Goal: Information Seeking & Learning: Learn about a topic

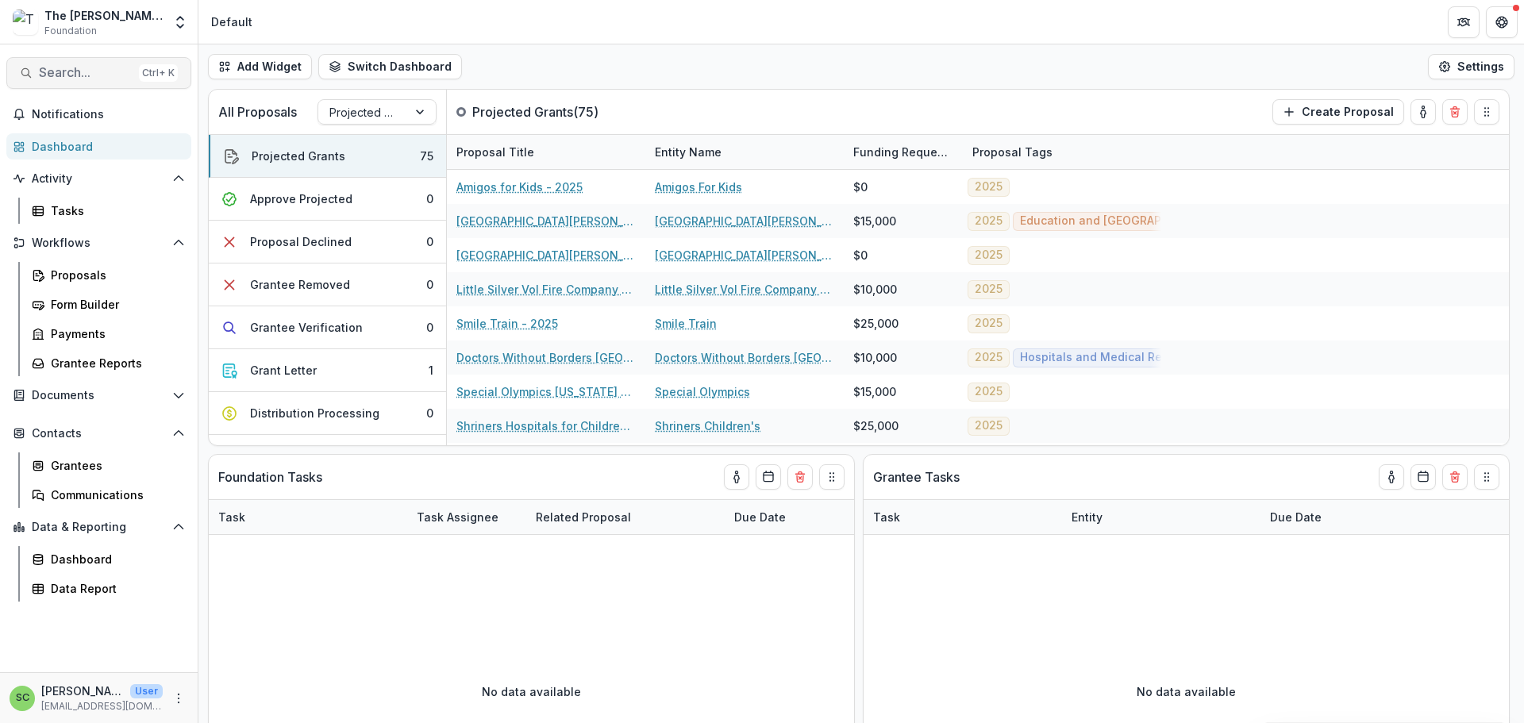
click at [72, 74] on button "Search... Ctrl + K" at bounding box center [98, 73] width 185 height 32
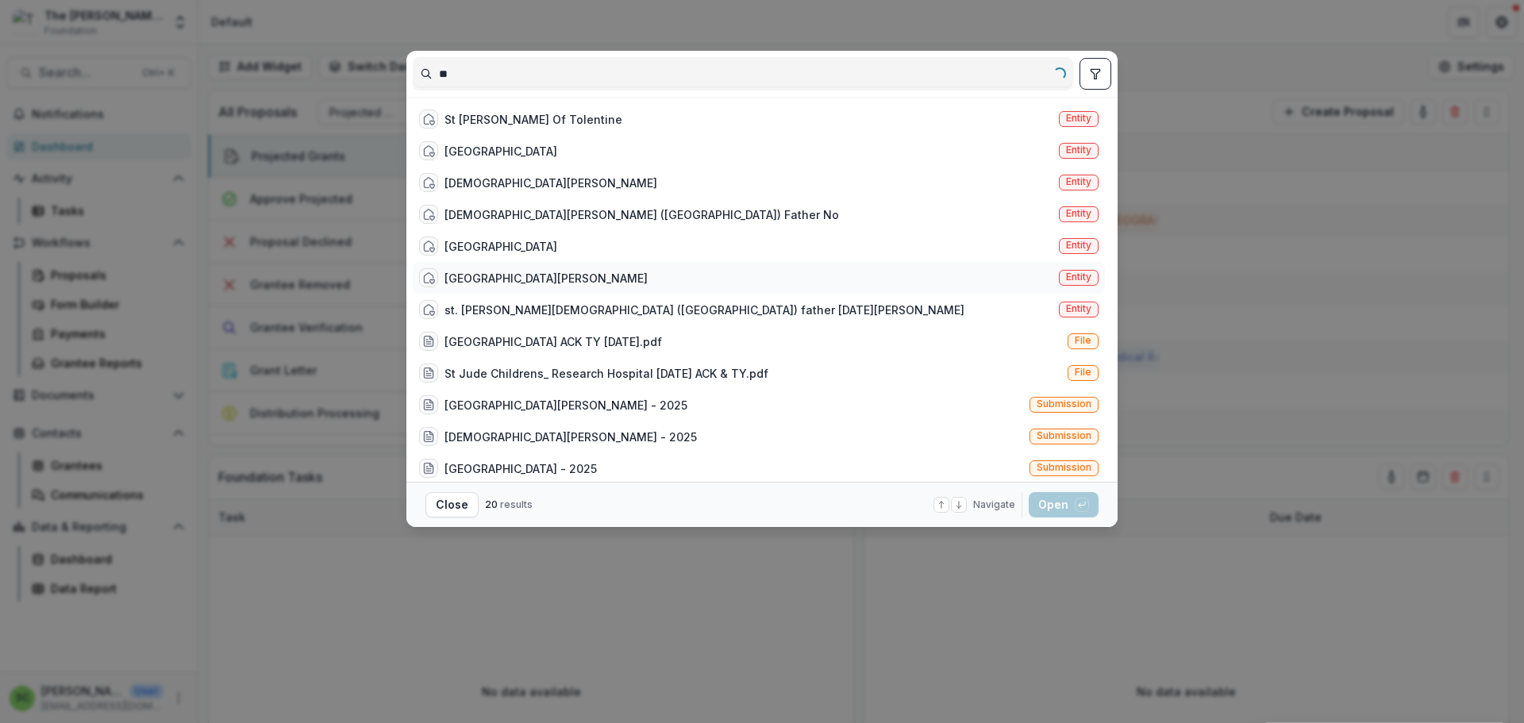
type input "*"
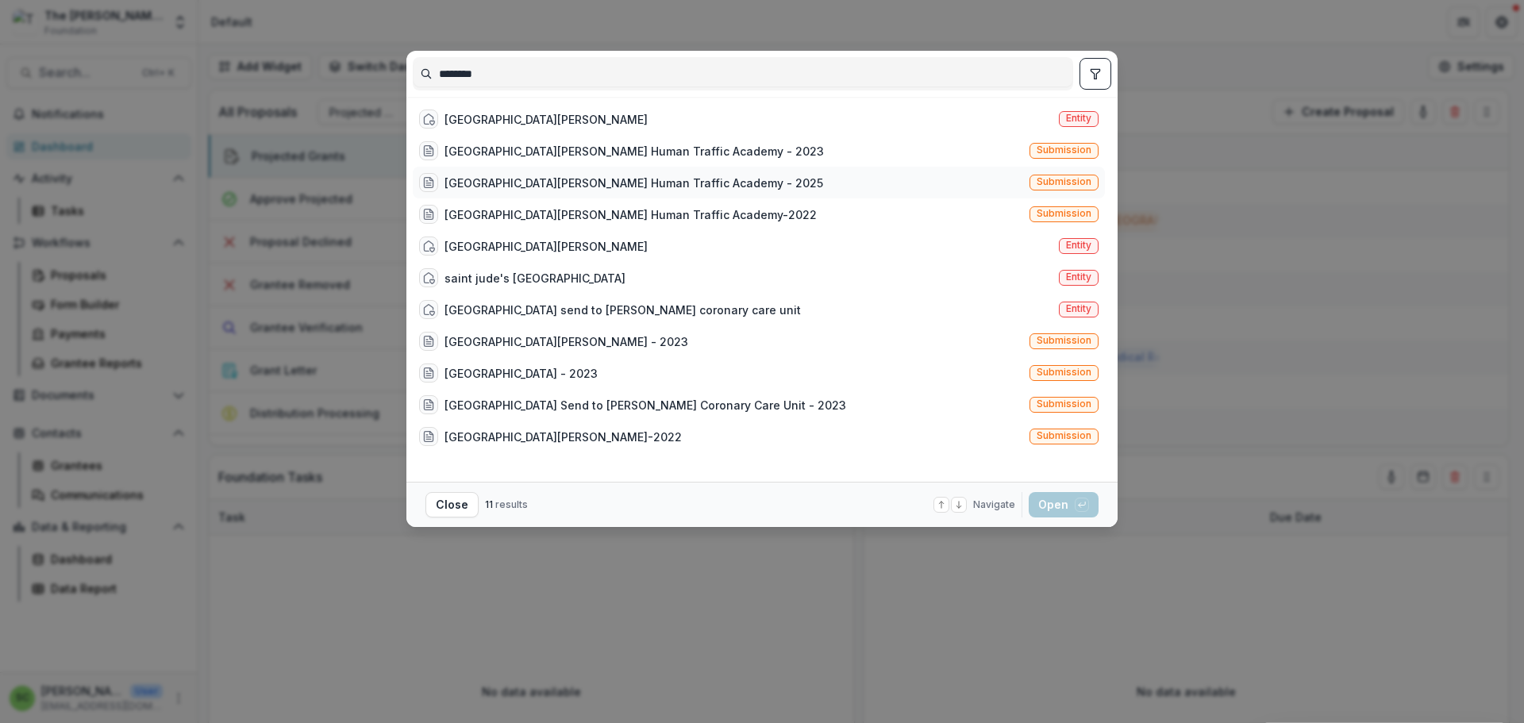
type input "********"
click at [466, 191] on div "[GEOGRAPHIC_DATA][PERSON_NAME] Human Traffic Academy - 2025" at bounding box center [633, 183] width 379 height 17
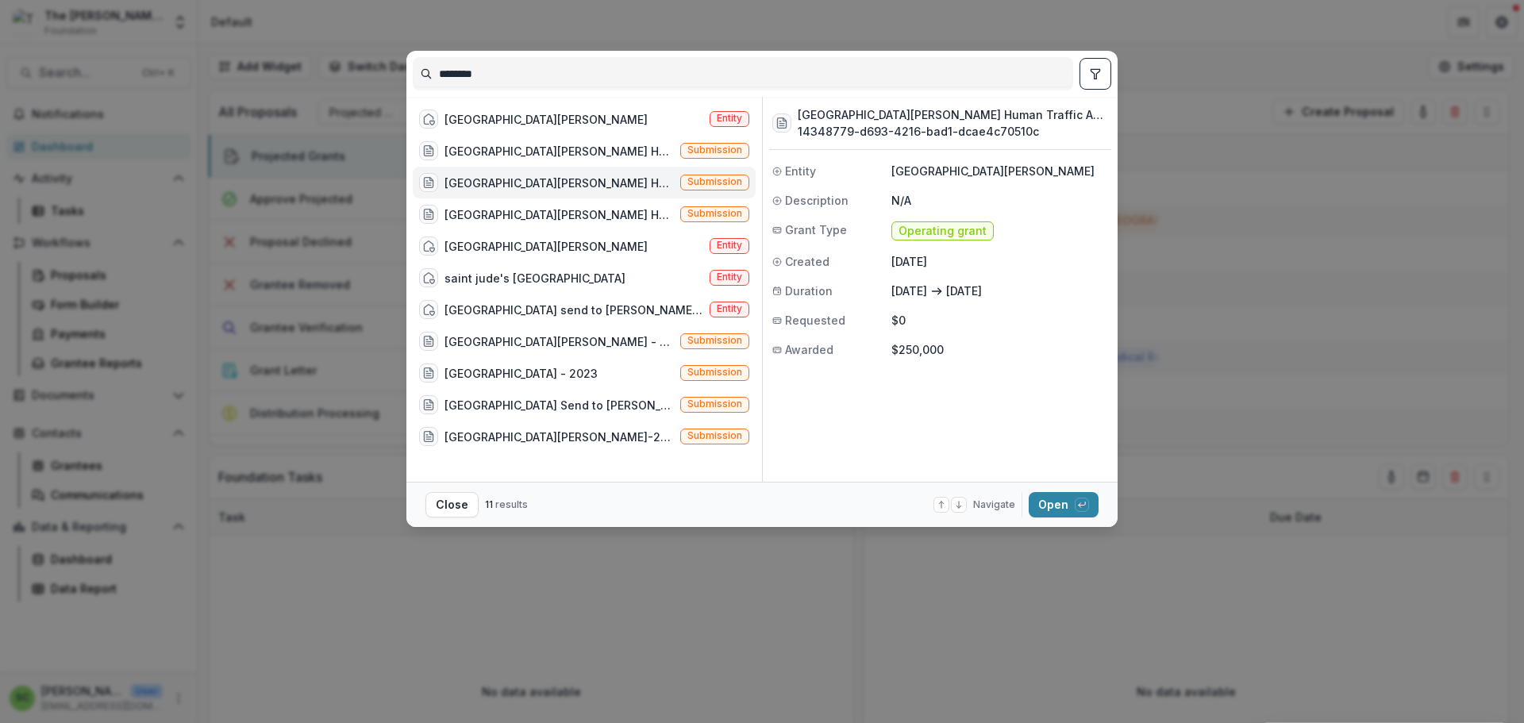
click at [466, 191] on div "[GEOGRAPHIC_DATA][PERSON_NAME] Human Traffic Academy - 2025" at bounding box center [558, 183] width 229 height 17
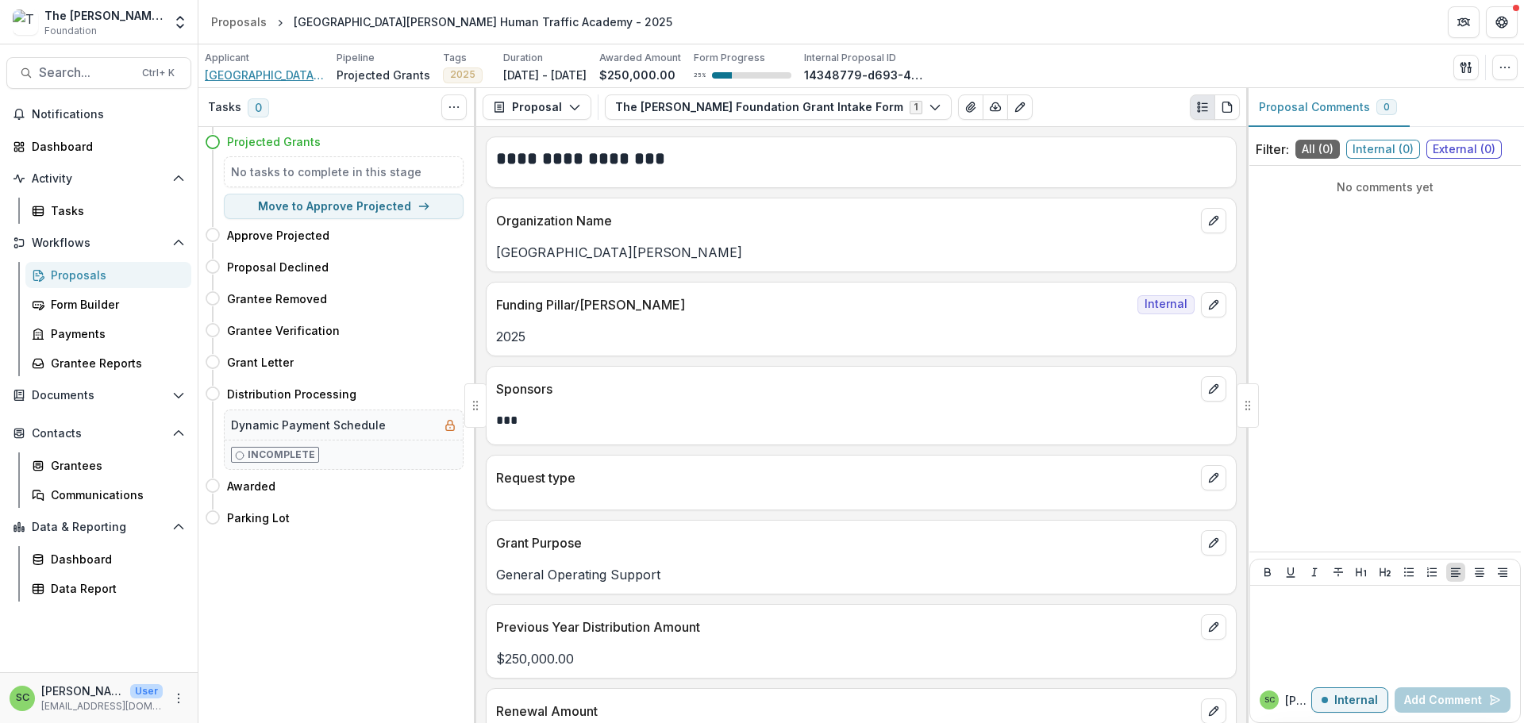
click at [268, 82] on span "[GEOGRAPHIC_DATA][PERSON_NAME]" at bounding box center [264, 75] width 119 height 17
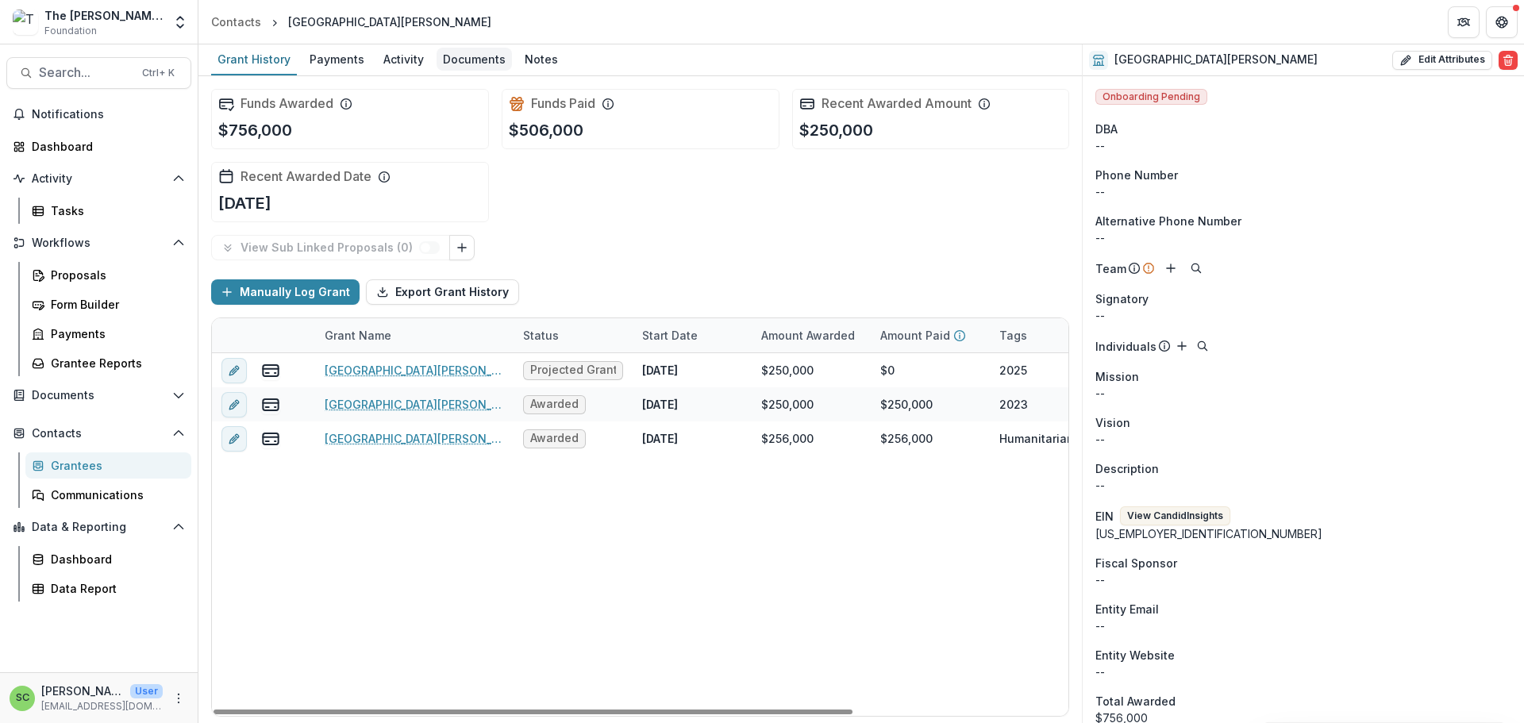
click at [512, 69] on div "Documents" at bounding box center [474, 59] width 75 height 23
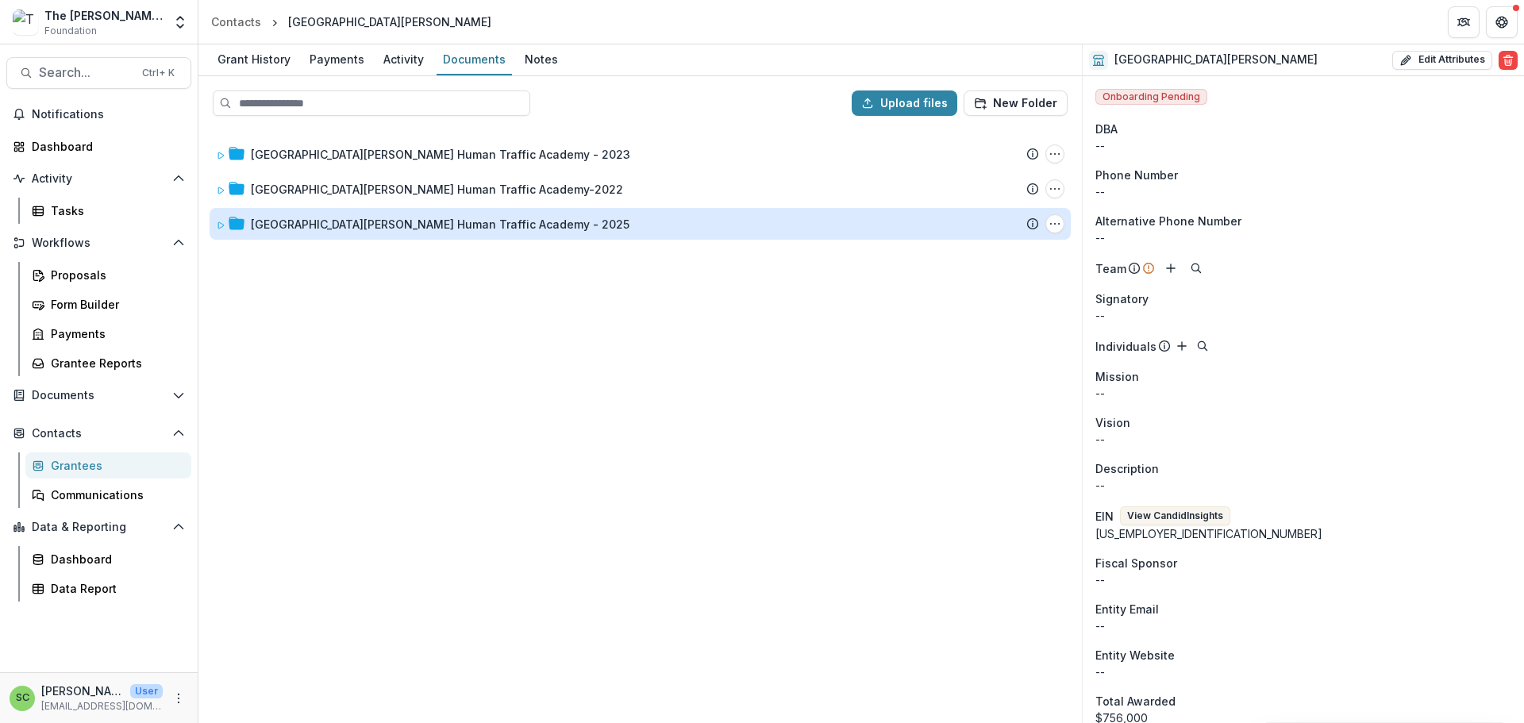
click at [496, 233] on div "[GEOGRAPHIC_DATA][PERSON_NAME] Human Traffic Academy - 2025" at bounding box center [440, 224] width 379 height 17
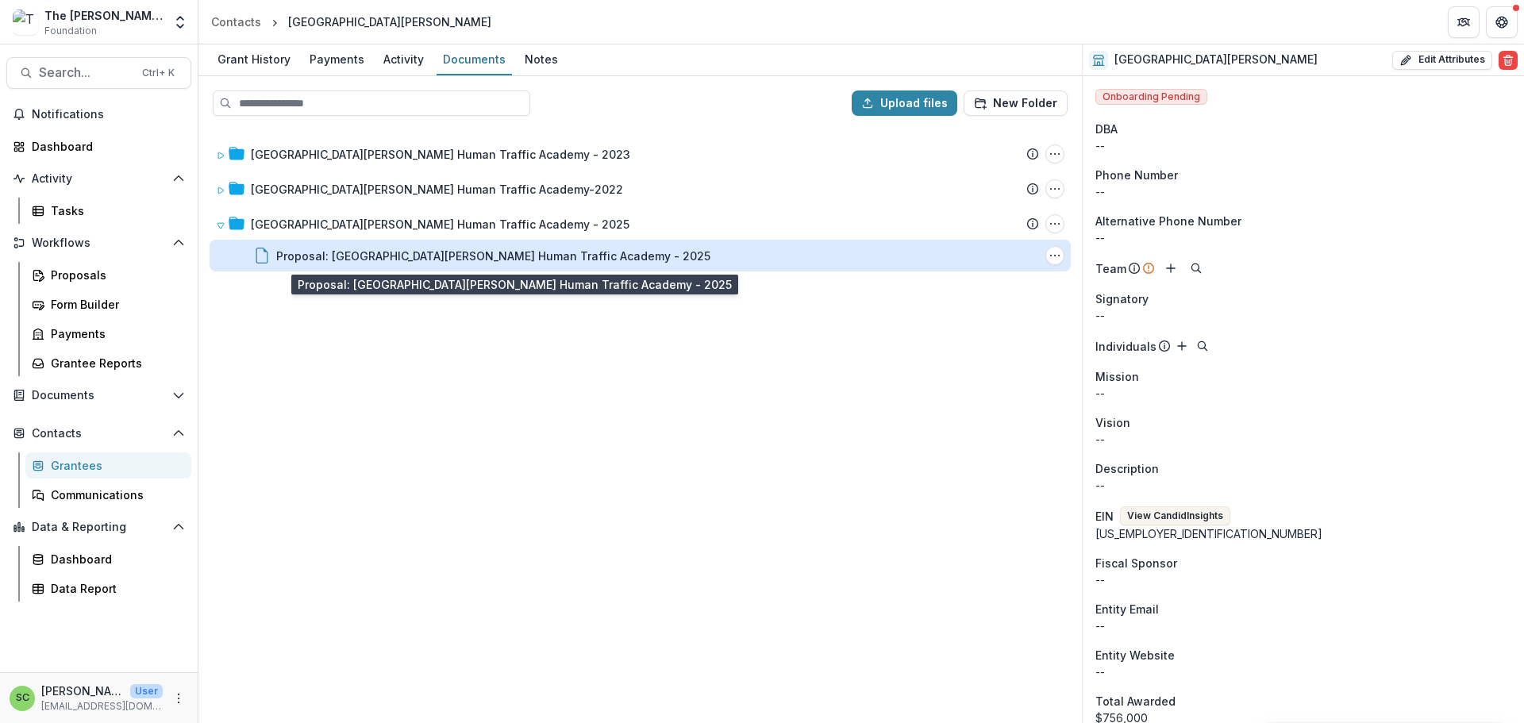
click at [483, 264] on div "Proposal: [GEOGRAPHIC_DATA][PERSON_NAME] Human Traffic Academy - 2025" at bounding box center [493, 256] width 434 height 17
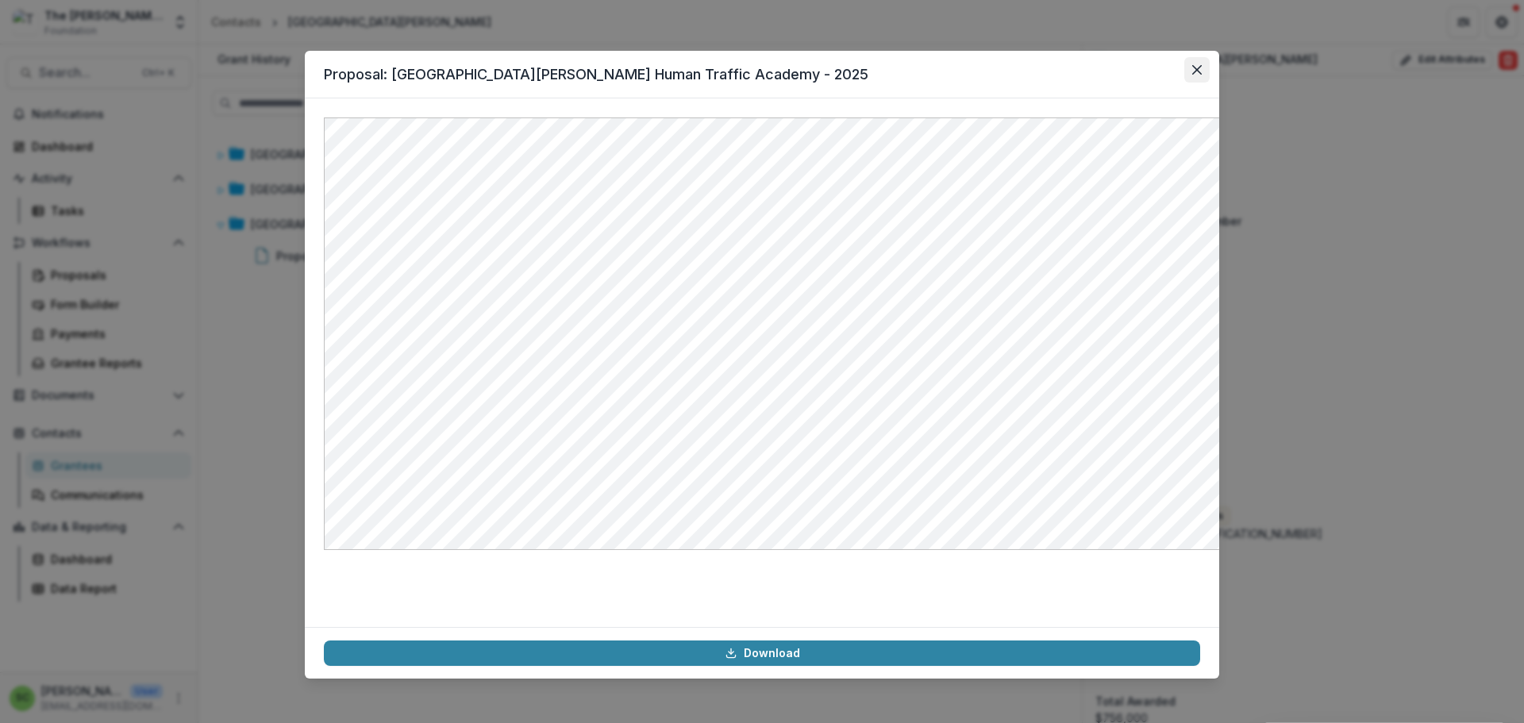
click at [1202, 75] on icon "Close" at bounding box center [1197, 70] width 10 height 10
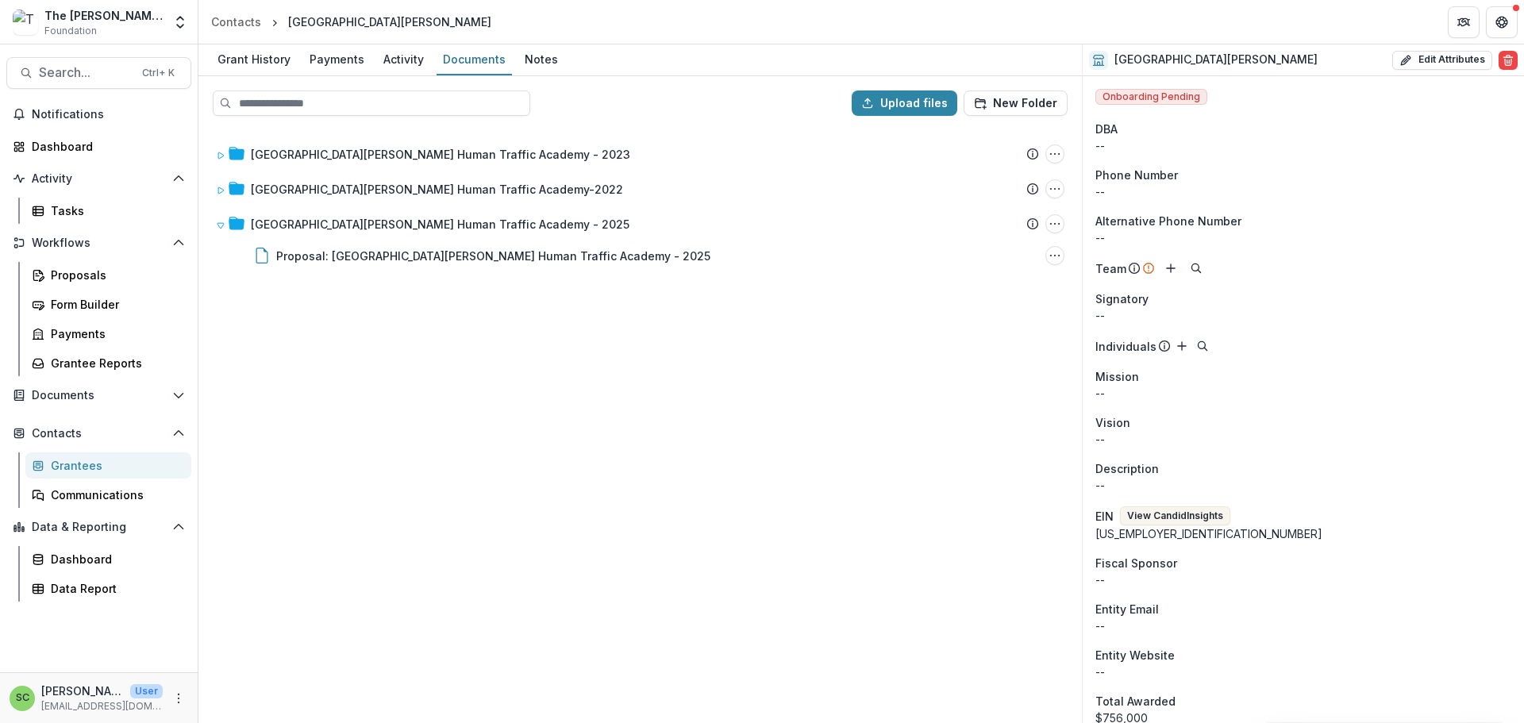
click at [516, 475] on div "[GEOGRAPHIC_DATA][PERSON_NAME] Human Traffic Academy - 2023 Submission Temelio …" at bounding box center [640, 425] width 880 height 593
